Goal: Information Seeking & Learning: Learn about a topic

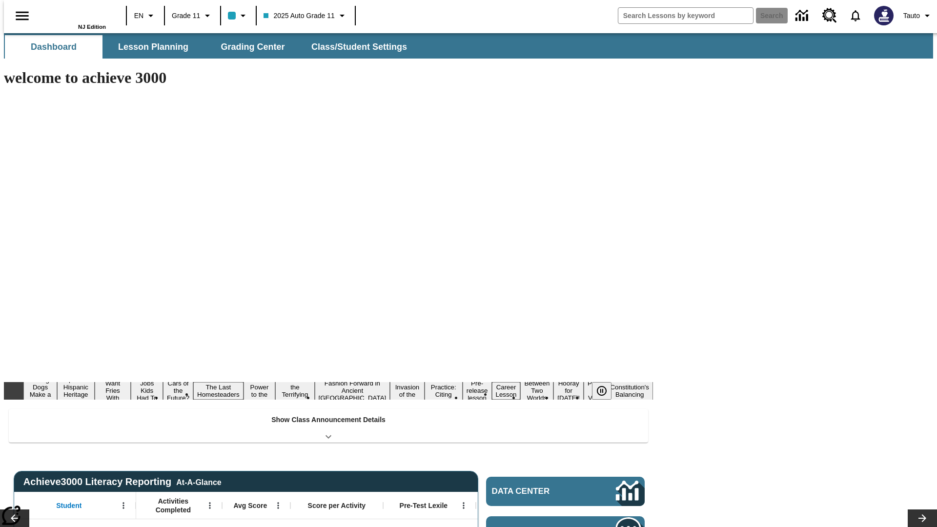
type input "-1"
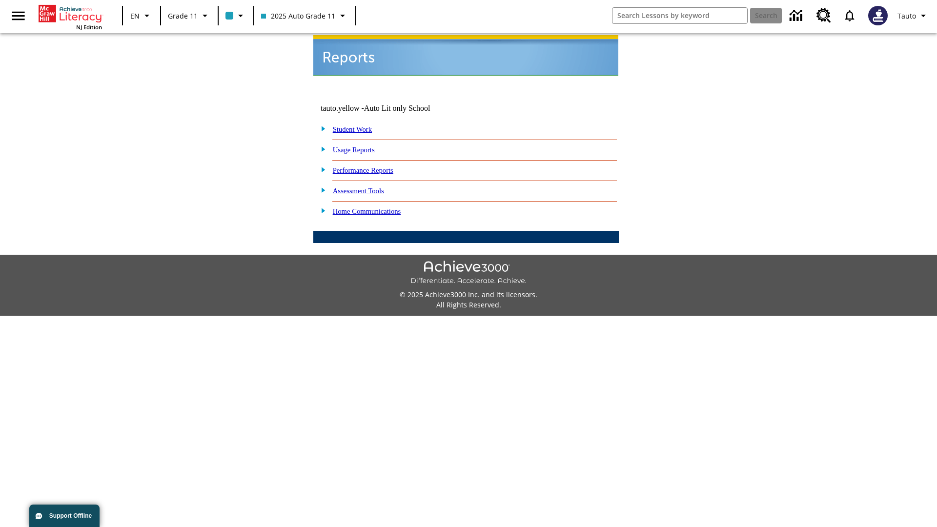
click at [361, 146] on link "Usage Reports" at bounding box center [354, 150] width 42 height 8
click at [0, 0] on link "Which of my students are using the program?" at bounding box center [0, 0] width 0 height 0
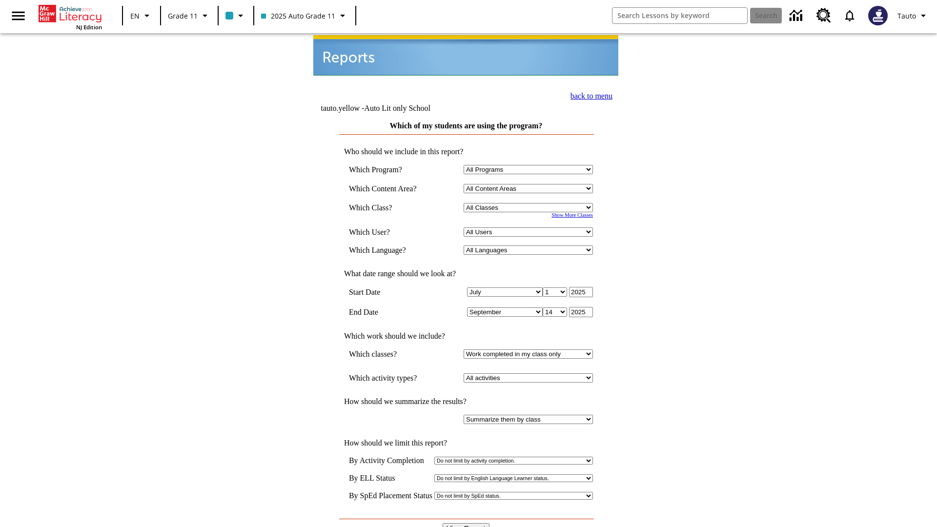
select select "11133141"
click at [530, 227] on select "All Users Puma, Sautoen Puma, Sautoes Puma, Sautoss Twoclasses, Sautoen Twoscho…" at bounding box center [528, 231] width 129 height 9
select select "21437114"
click at [467, 523] on input "View Report" at bounding box center [466, 528] width 47 height 11
click at [589, 95] on link "back to menu" at bounding box center [591, 96] width 42 height 8
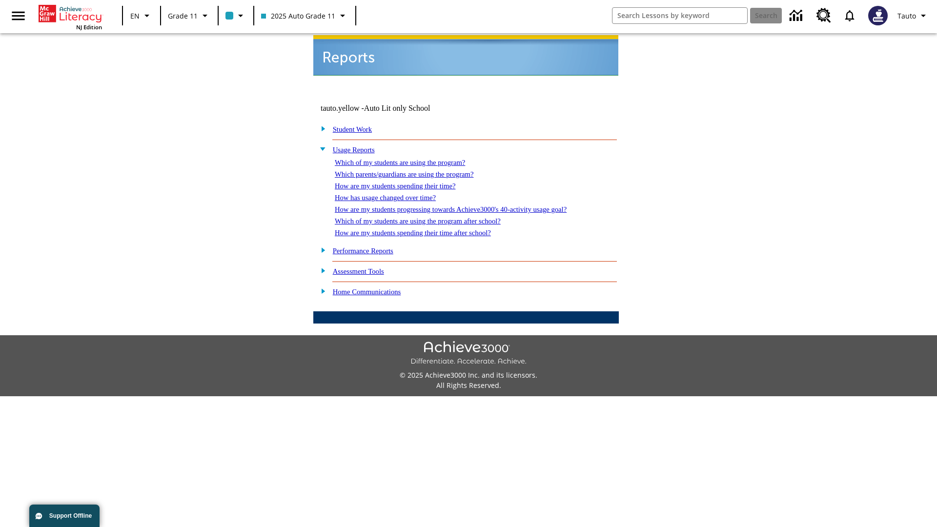
click at [415, 170] on link "Which parents/guardians are using the program?" at bounding box center [404, 174] width 139 height 8
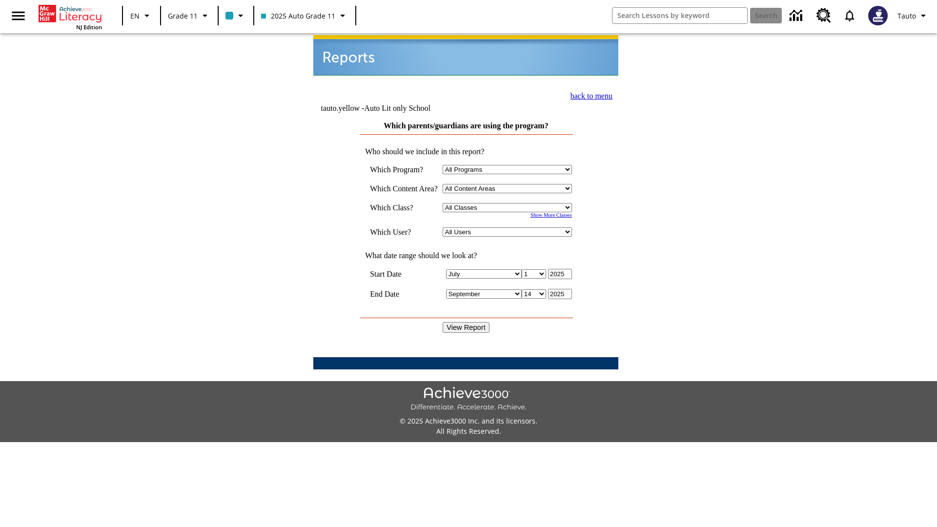
click at [509, 203] on select "Select a Class: All Classes 2025 Auto Grade 11 205 Auto Grade 11 Room 123 Empty…" at bounding box center [507, 207] width 129 height 9
select select "11133141"
click at [509, 227] on select "All Users Puma, Sautoen Puma, Sautoes Puma, Sautoss Twoclasses, Sautoen Twoclas…" at bounding box center [507, 231] width 129 height 9
select select "21437114"
click at [467, 322] on input "View Report" at bounding box center [466, 327] width 47 height 11
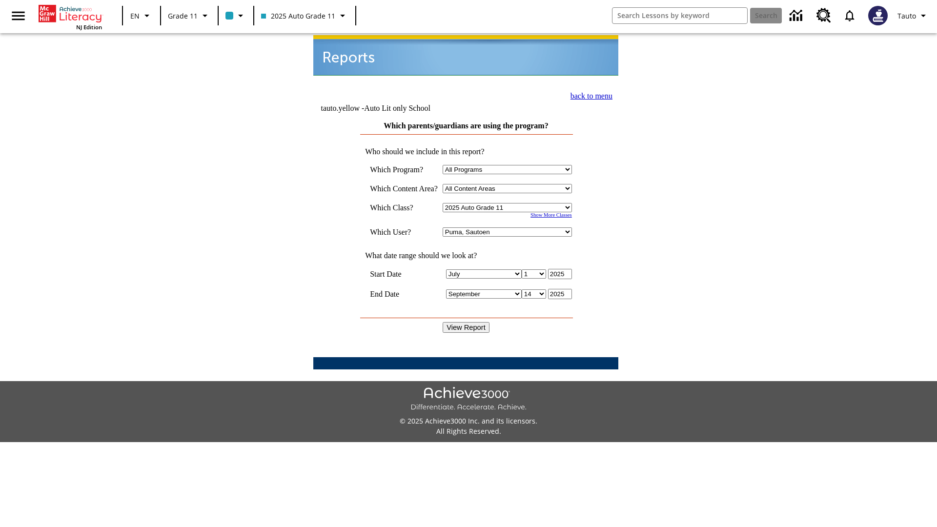
click at [589, 95] on link "back to menu" at bounding box center [591, 96] width 42 height 8
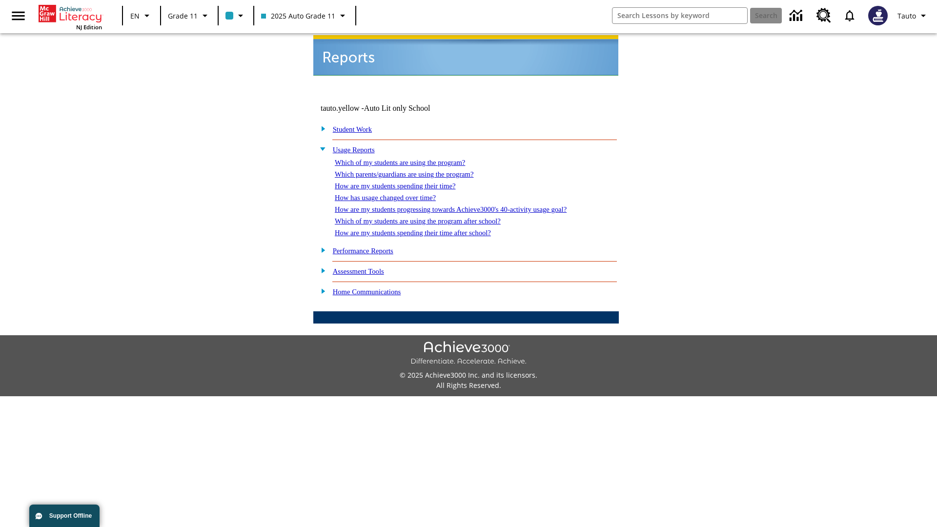
click at [405, 182] on link "How are my students spending their time?" at bounding box center [395, 186] width 121 height 8
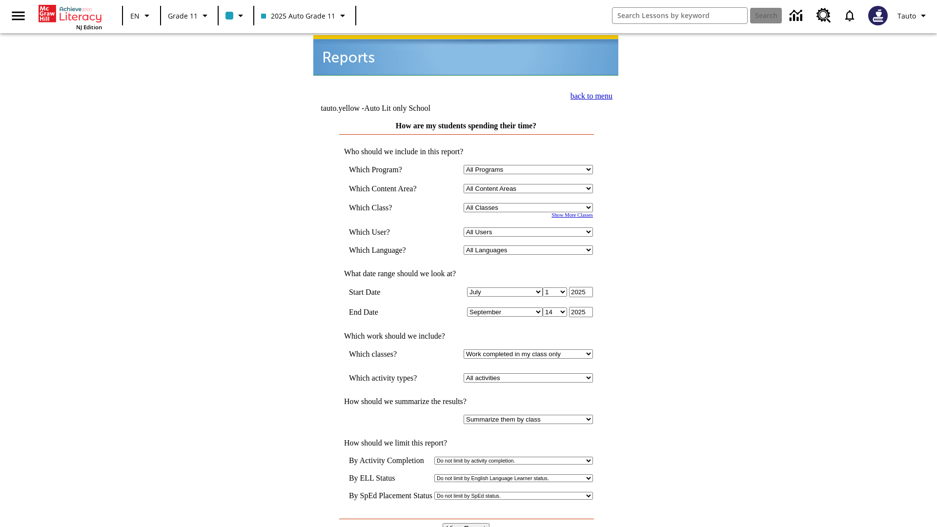
select select "11133141"
click at [530, 227] on select "All Users Puma, Sautoen Puma, Sautoes Puma, Sautoss Twoclasses, Sautoen Twoscho…" at bounding box center [528, 231] width 129 height 9
select select "21437114"
click at [467, 523] on input "View Report" at bounding box center [466, 528] width 47 height 11
click at [589, 95] on link "back to menu" at bounding box center [591, 96] width 42 height 8
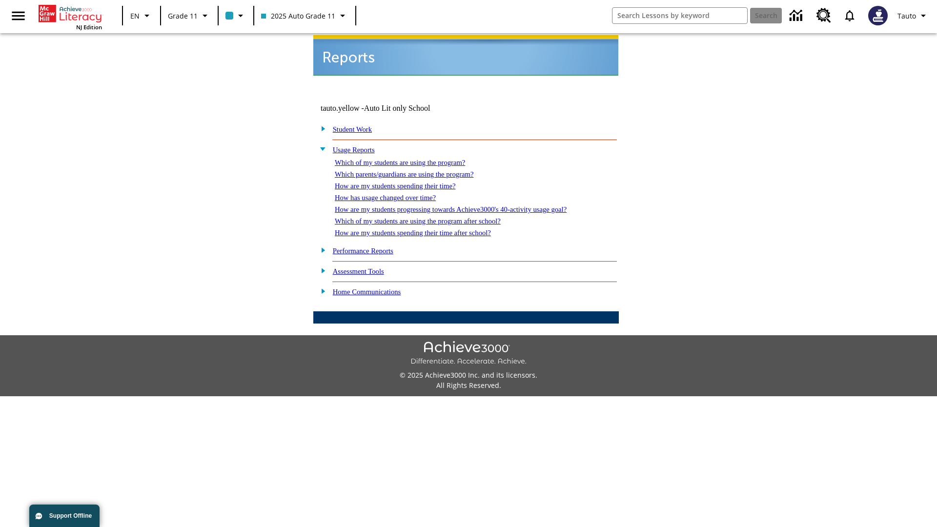
click at [393, 194] on link "How has usage changed over time?" at bounding box center [385, 198] width 101 height 8
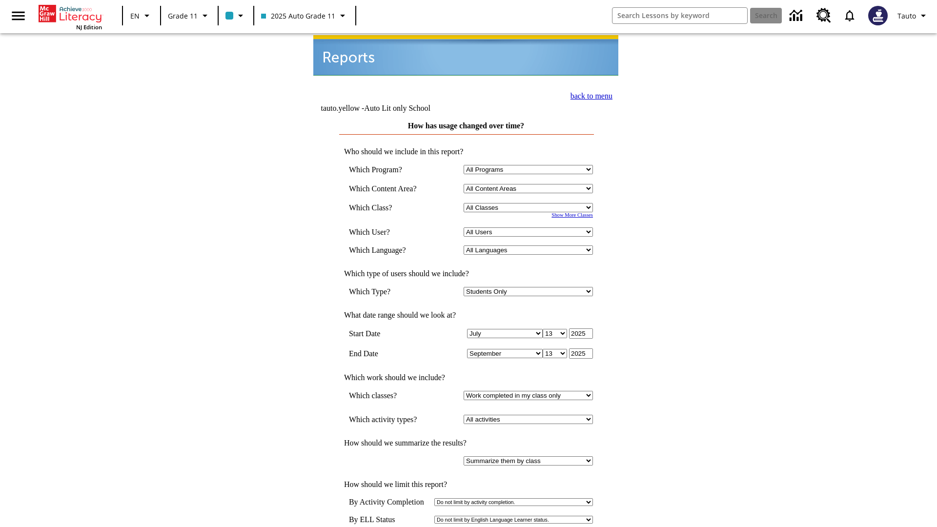
click at [530, 203] on select "Select a Class: All Classes 2025 Auto Grade 11 205 Auto Grade 11 Room 123 Empty…" at bounding box center [528, 207] width 129 height 9
select select "11133141"
click at [530, 227] on select "All Users Puma, Sautoen Puma, Sautoes Puma, Sautoss Twoclasses, Sautoen Twoscho…" at bounding box center [528, 231] width 129 height 9
select select "21437114"
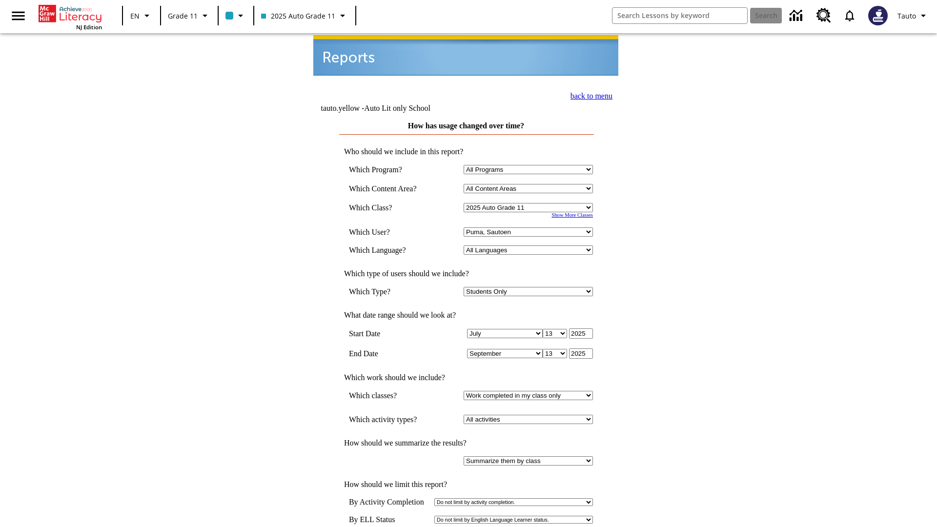
click at [589, 95] on link "back to menu" at bounding box center [591, 96] width 42 height 8
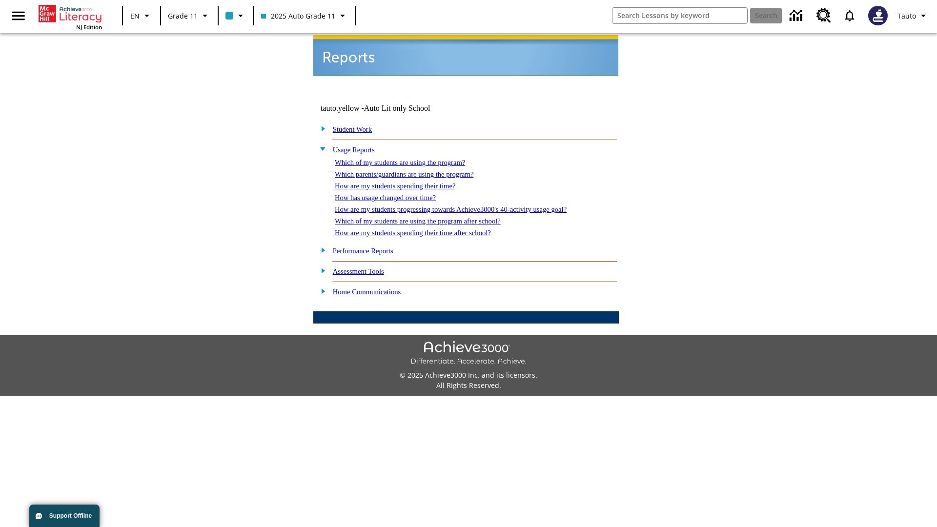
click at [468, 205] on link "How are my students progressing towards Achieve3000's 40-activity usage goal?" at bounding box center [451, 209] width 232 height 8
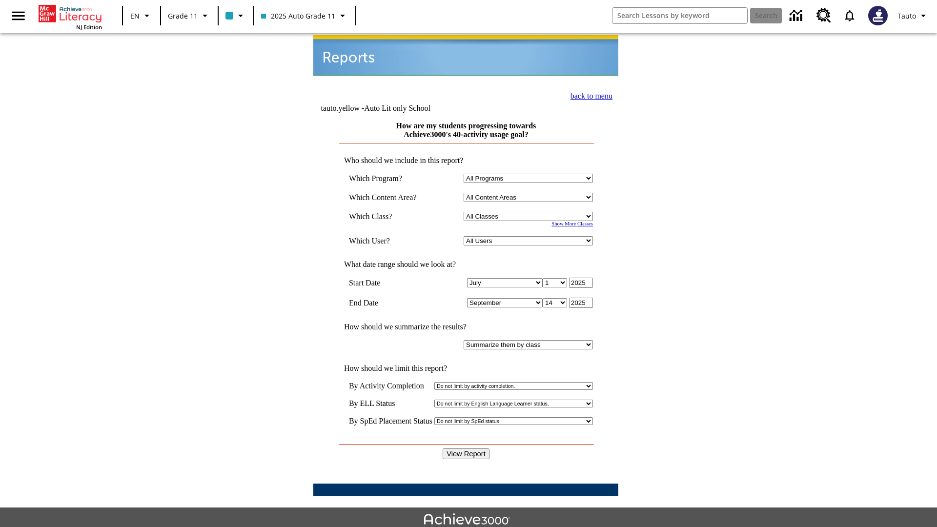
click at [530, 212] on select "Select a Class: All Classes 2025 Auto Grade 11 205 Auto Grade 11 Room 123 Empty…" at bounding box center [528, 216] width 129 height 9
select select "11133141"
select select "21437114"
click at [467, 448] on input "View Report" at bounding box center [466, 453] width 47 height 11
click at [589, 95] on link "back to menu" at bounding box center [591, 96] width 42 height 8
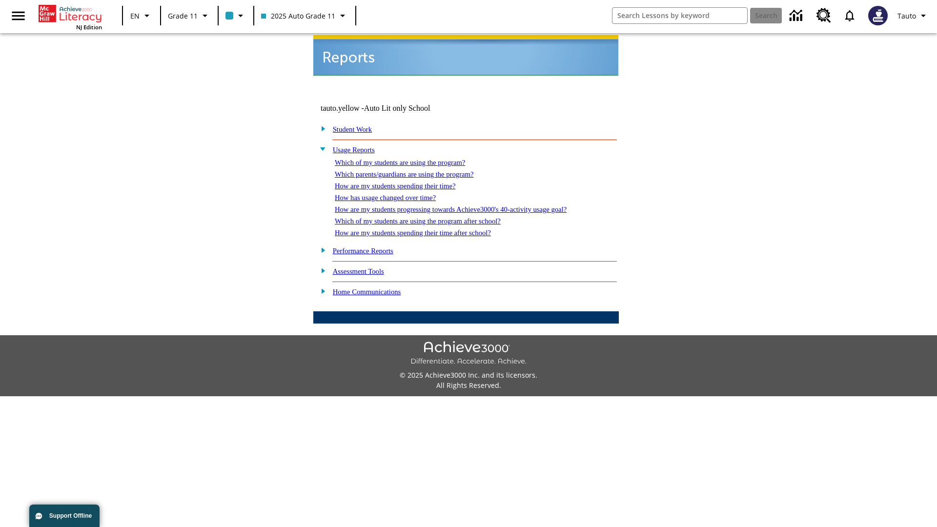
click at [430, 217] on link "Which of my students are using the program after school?" at bounding box center [418, 221] width 166 height 8
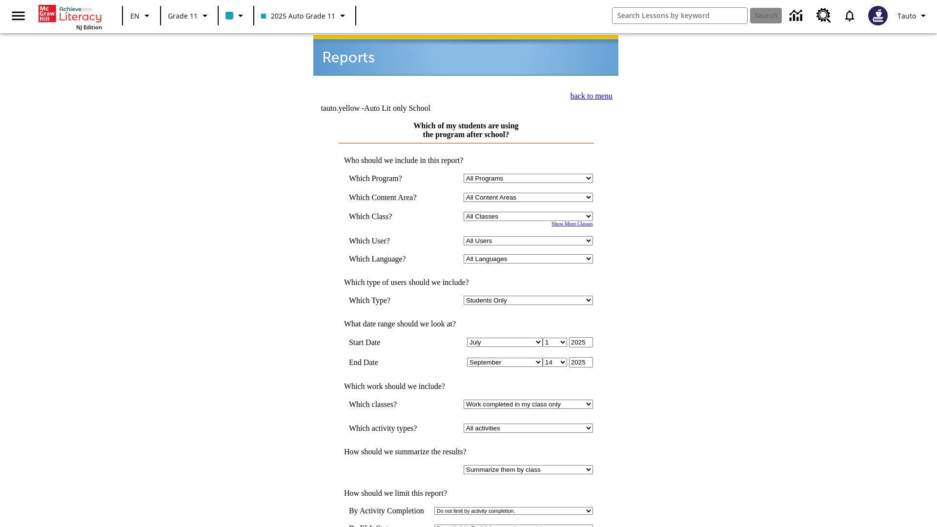
click at [530, 212] on select "Select a Class: All Classes 2025 Auto Grade 11 205 Auto Grade 11 Room 123 Empty…" at bounding box center [528, 216] width 129 height 9
select select "11133141"
select select "21437114"
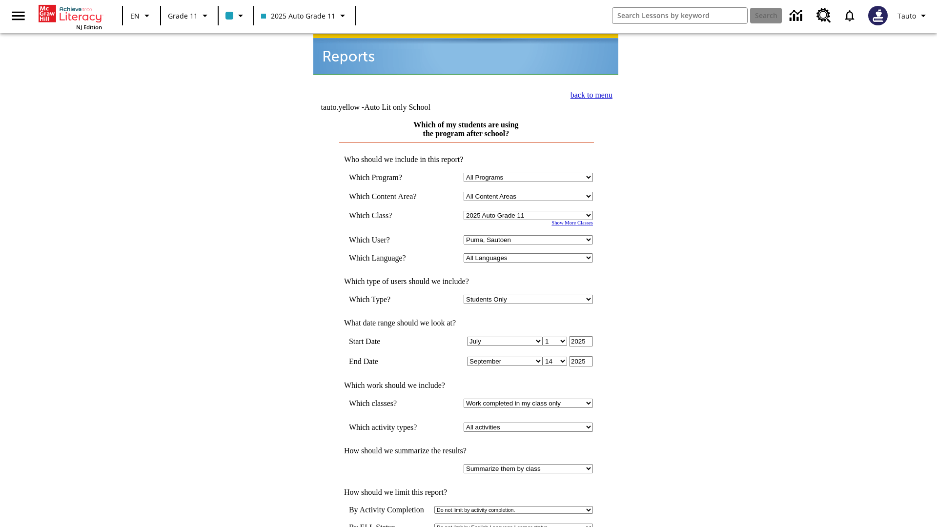
click at [589, 94] on link "back to menu" at bounding box center [591, 95] width 42 height 8
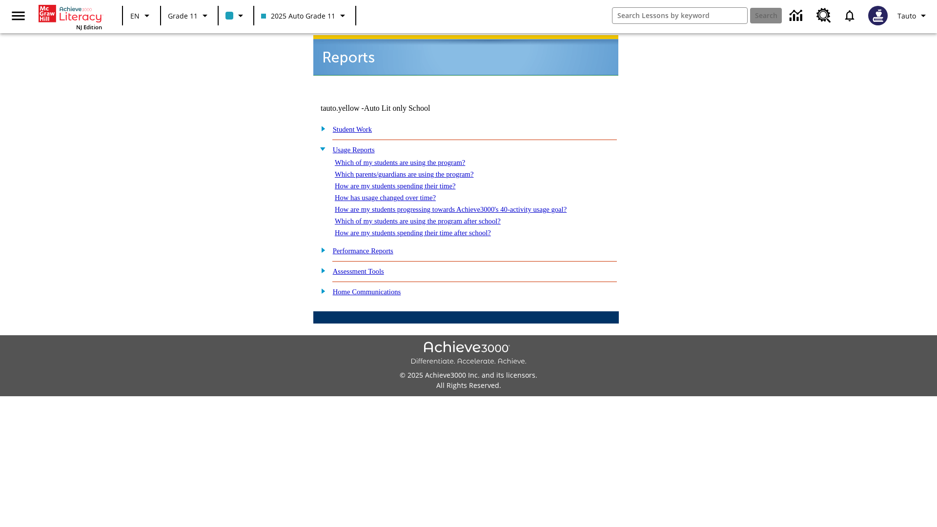
click at [425, 229] on link "How are my students spending their time after school?" at bounding box center [413, 233] width 156 height 8
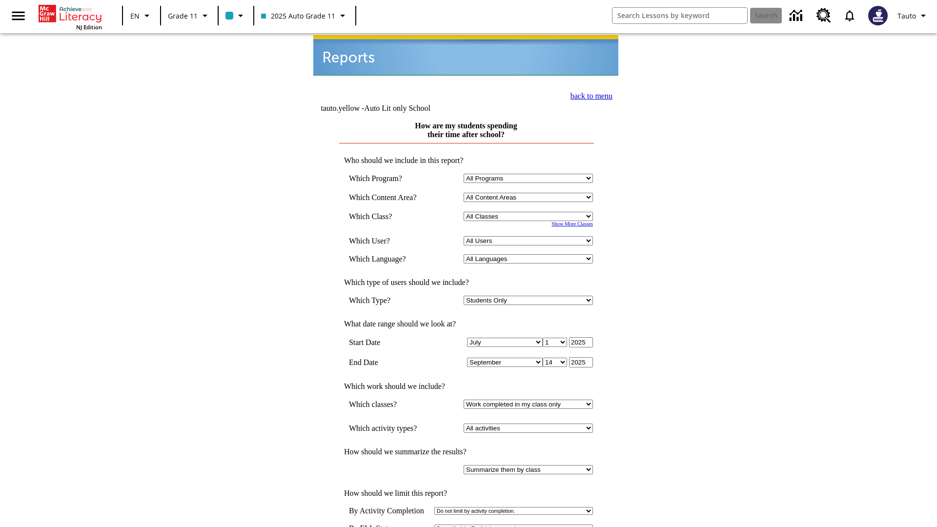
click at [530, 212] on select "Select a Class: All Classes 2025 Auto Grade 11 205 Auto Grade 11 Room 123 Empty…" at bounding box center [528, 216] width 129 height 9
select select "11133141"
select select "21437114"
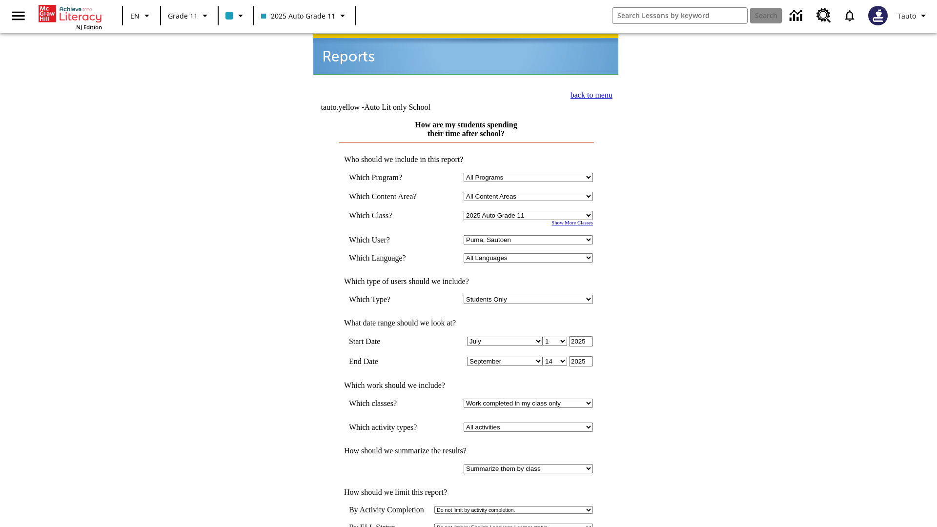
click at [589, 94] on link "back to menu" at bounding box center [591, 95] width 42 height 8
